Goal: Transaction & Acquisition: Purchase product/service

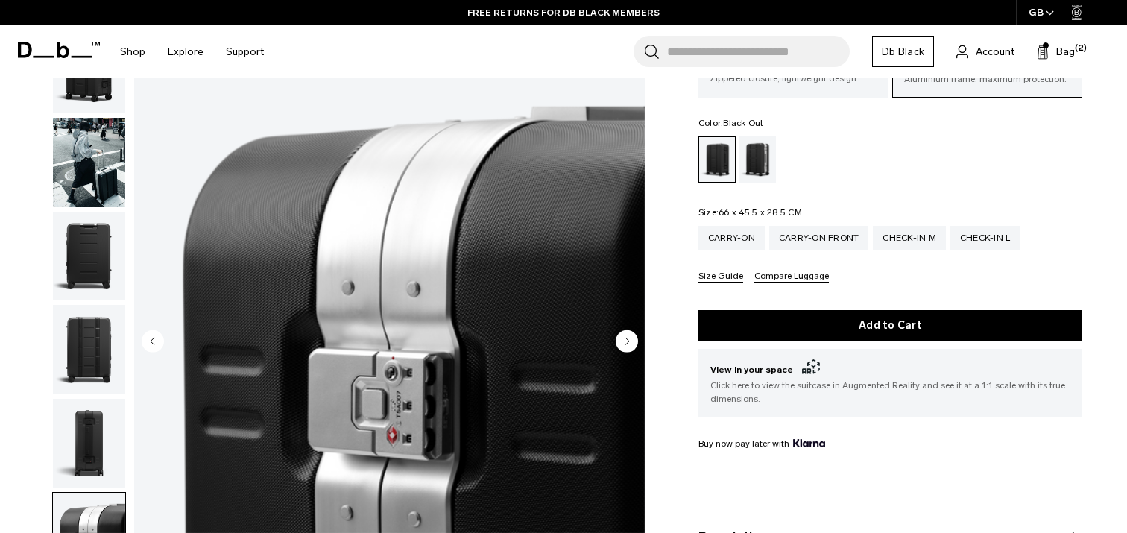
scroll to position [469, 0]
